Goal: Task Accomplishment & Management: Complete application form

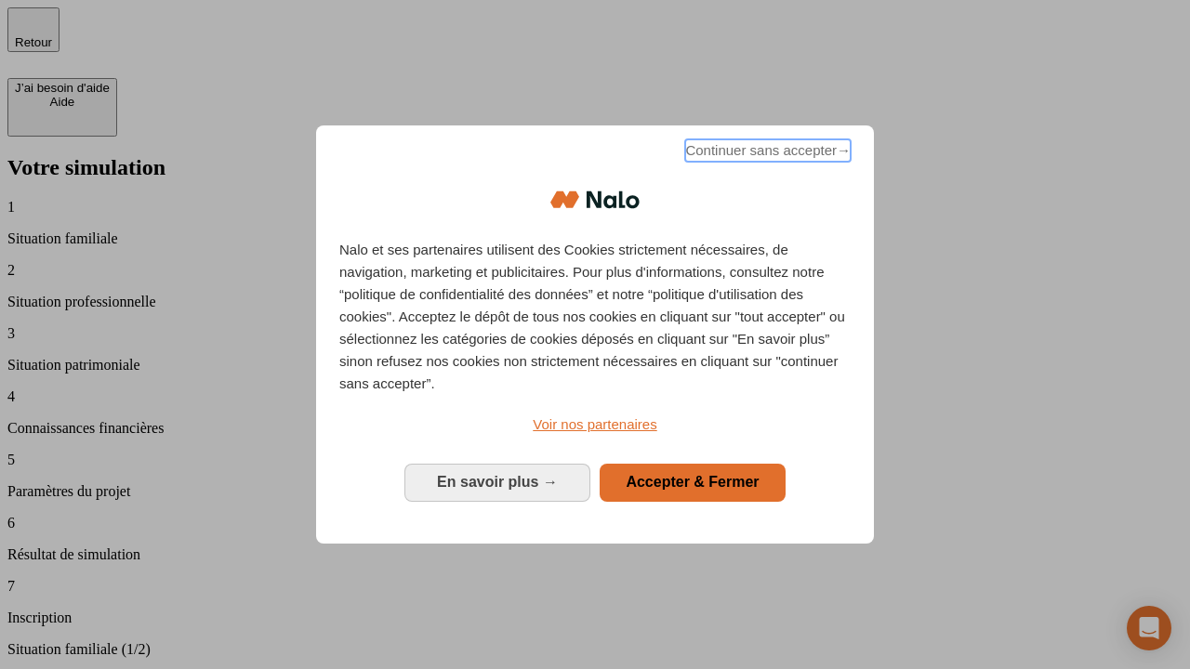
click at [766, 153] on span "Continuer sans accepter →" at bounding box center [767, 150] width 165 height 22
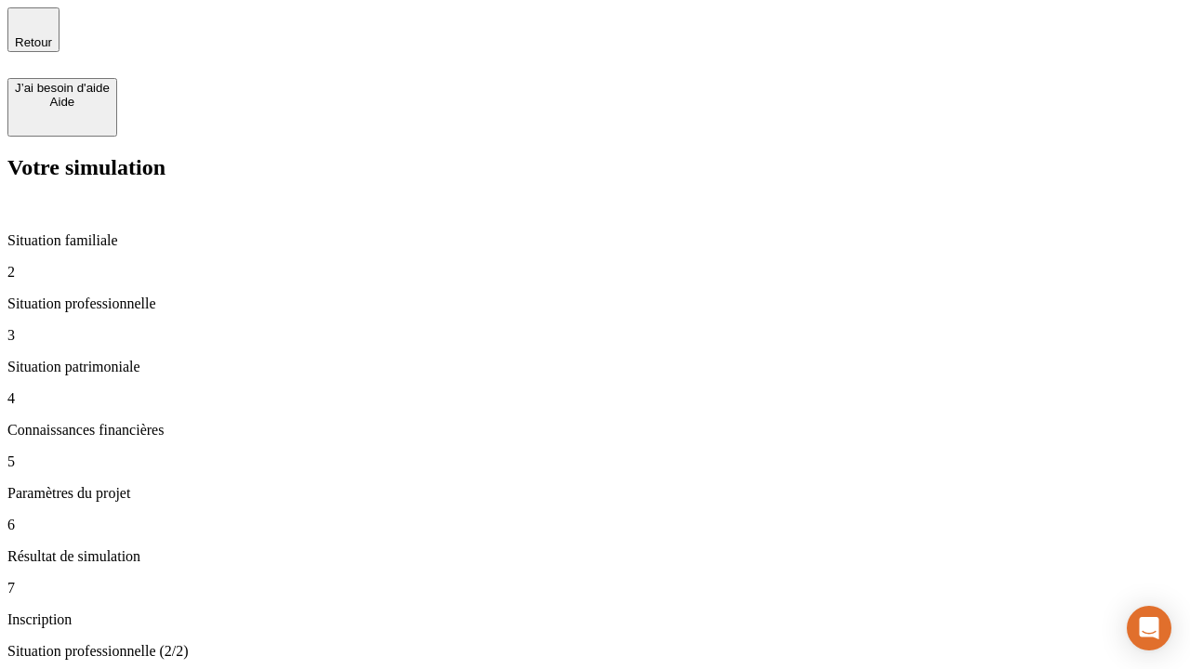
type input "30 000"
type input "40 000"
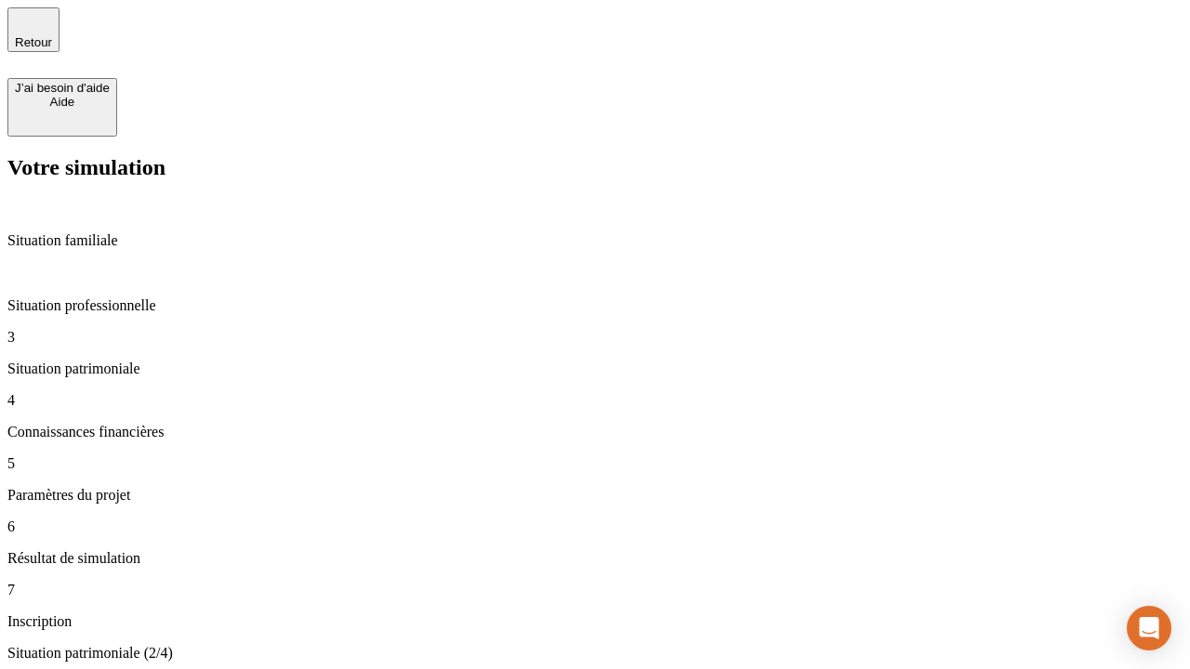
type input "1 100"
type input "20"
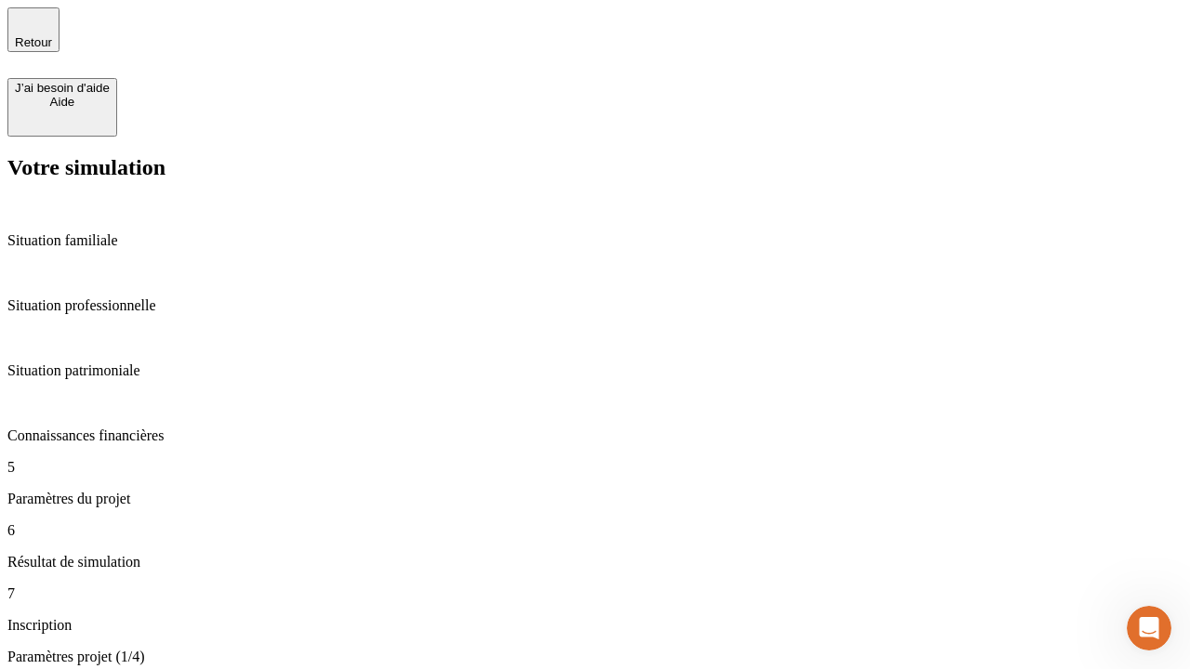
type input "40"
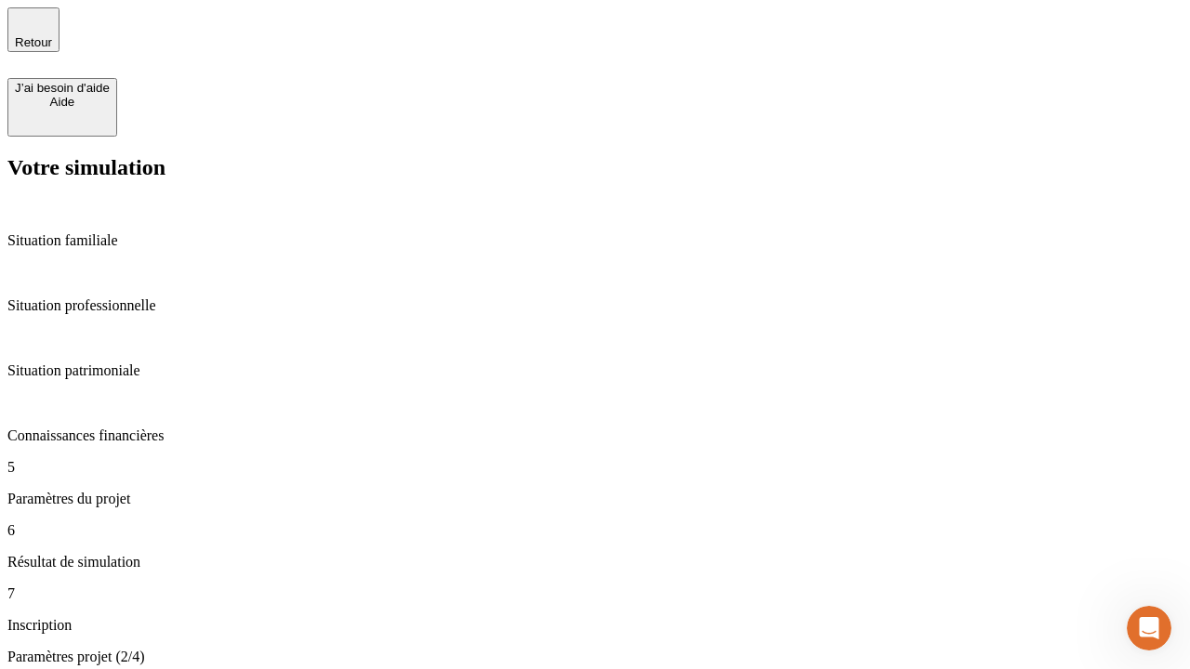
type input "50 000"
type input "640"
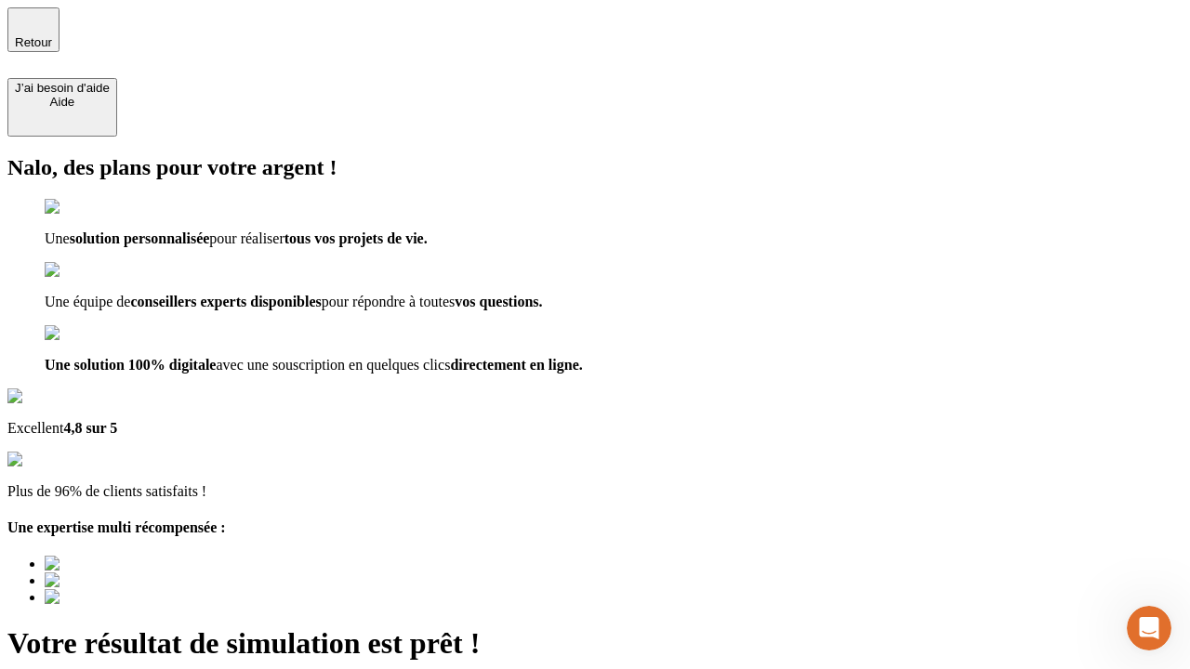
type input "[EMAIL_ADDRESS][DOMAIN_NAME]"
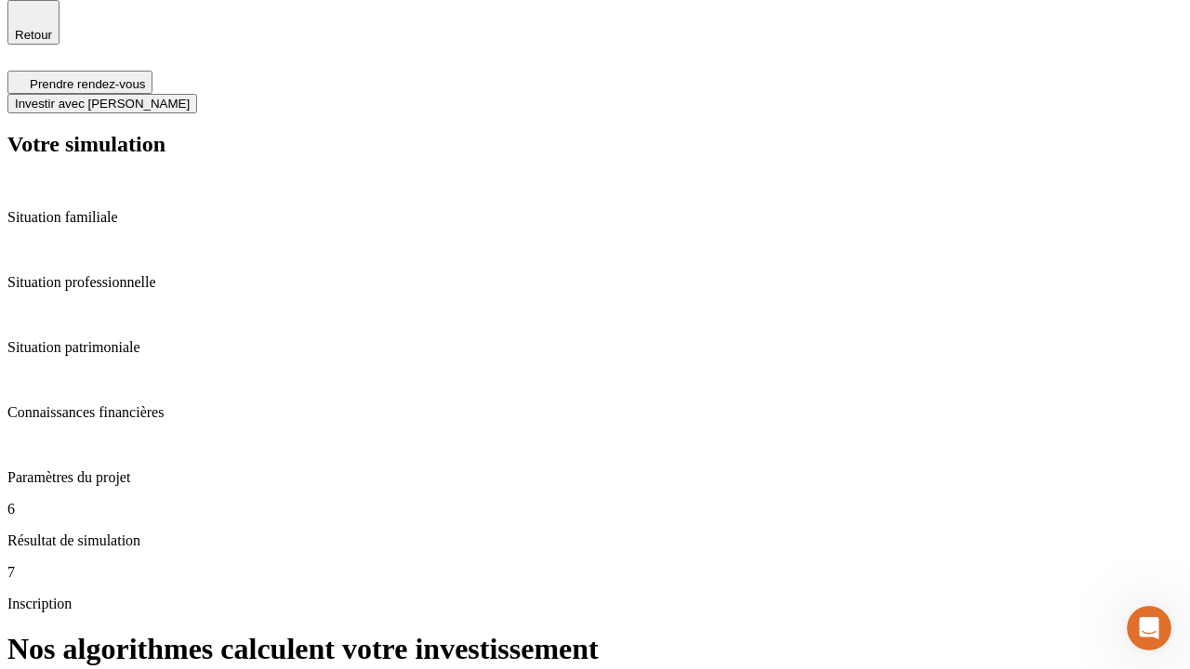
click at [190, 97] on span "Investir avec [PERSON_NAME]" at bounding box center [102, 104] width 175 height 14
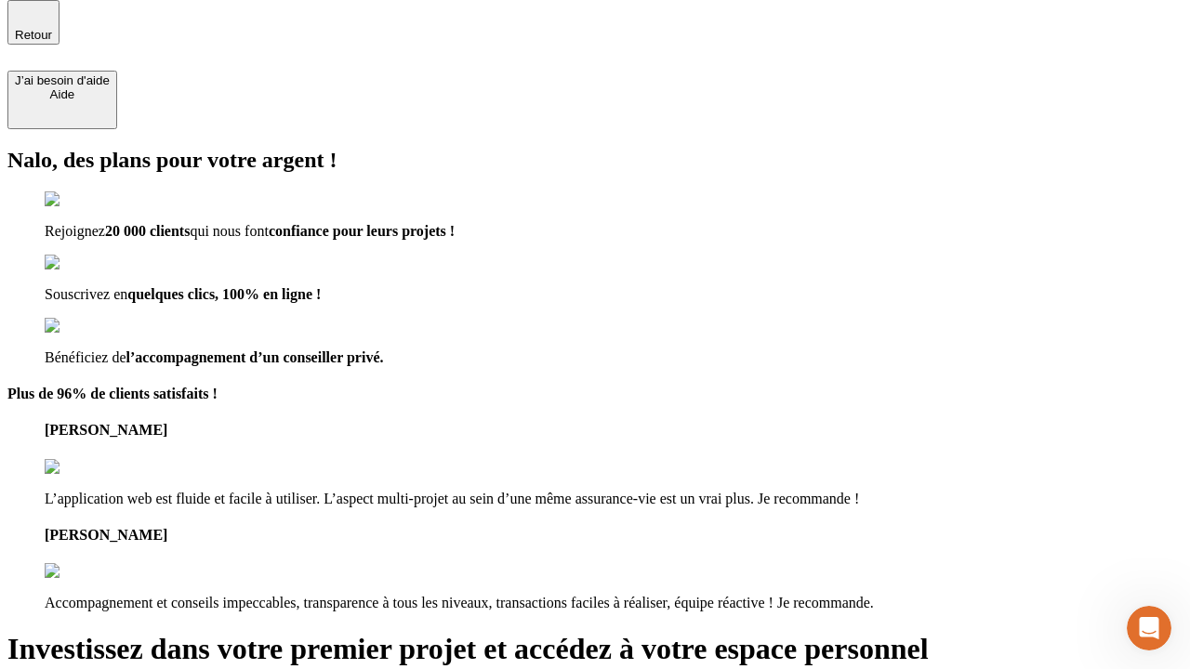
scroll to position [6, 0]
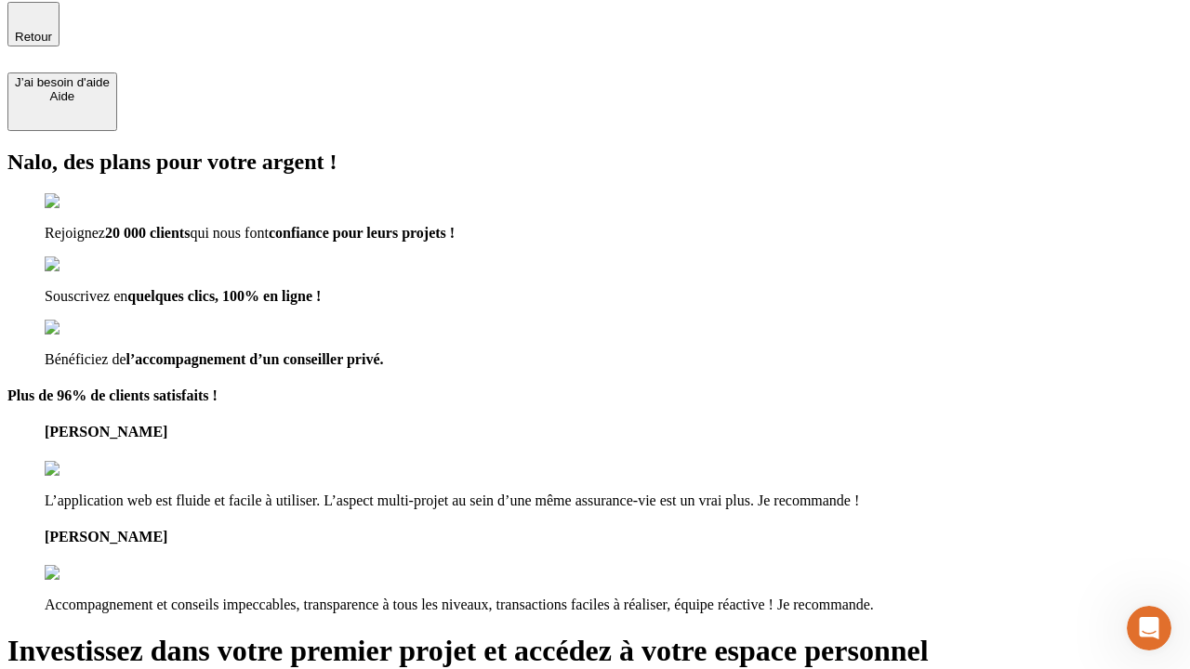
type input "[PERSON_NAME][EMAIL_ADDRESS][DOMAIN_NAME]"
